Goal: Task Accomplishment & Management: Manage account settings

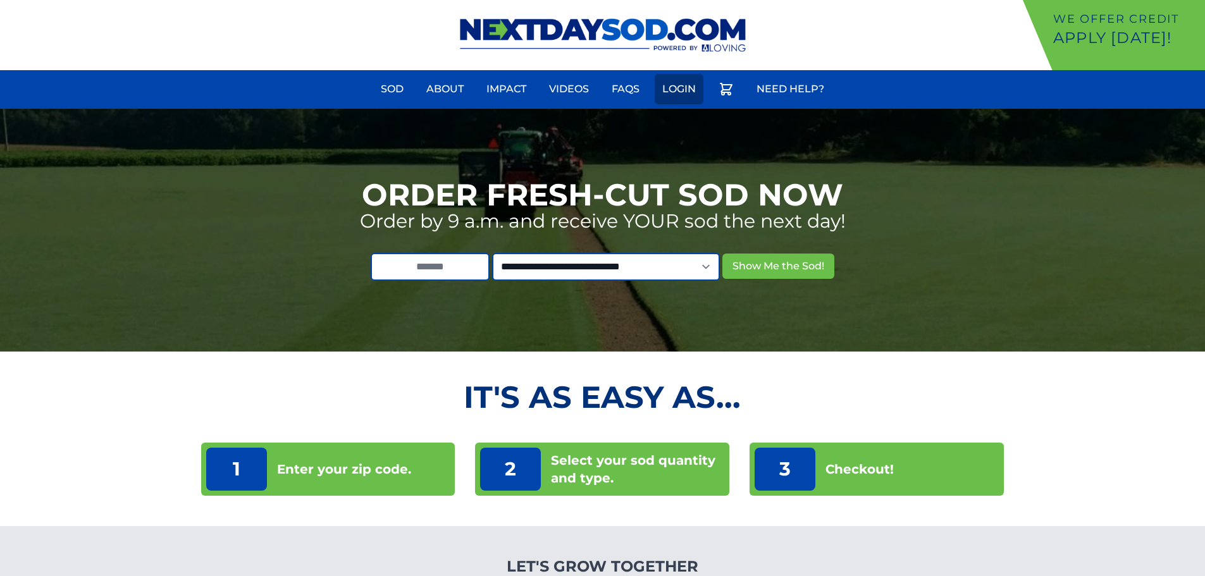
click at [701, 90] on link "Login" at bounding box center [678, 89] width 49 height 30
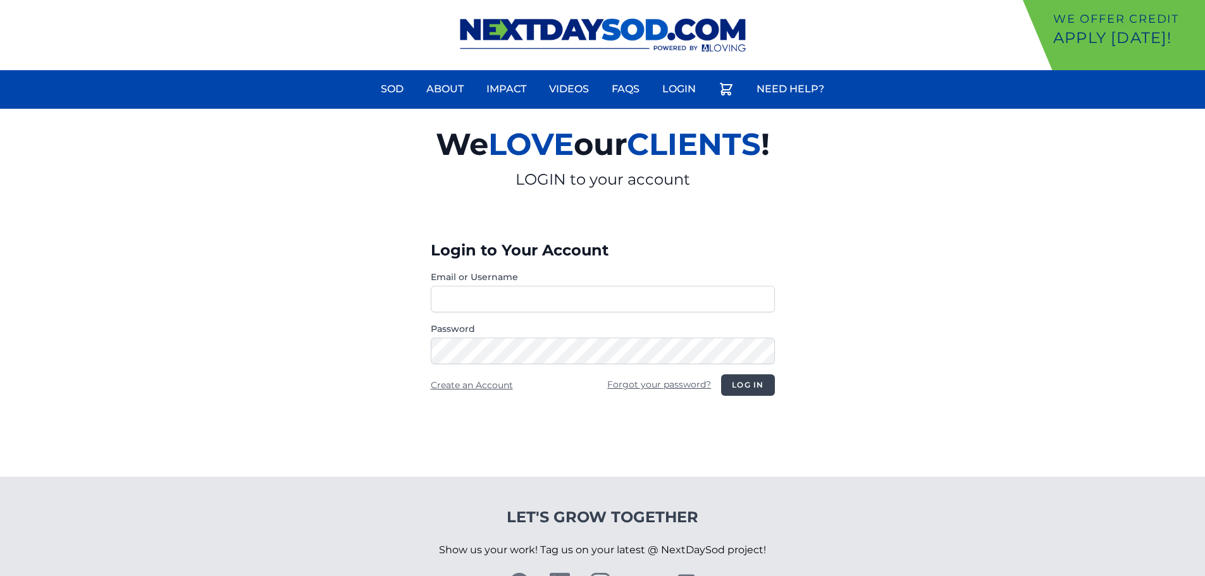
type input "**********"
click at [751, 381] on button "Log in" at bounding box center [747, 384] width 53 height 21
